Goal: Task Accomplishment & Management: Use online tool/utility

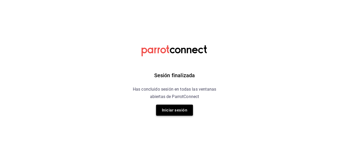
click at [173, 113] on button "Iniciar sesión" at bounding box center [174, 110] width 37 height 11
